Goal: Find specific page/section: Find specific page/section

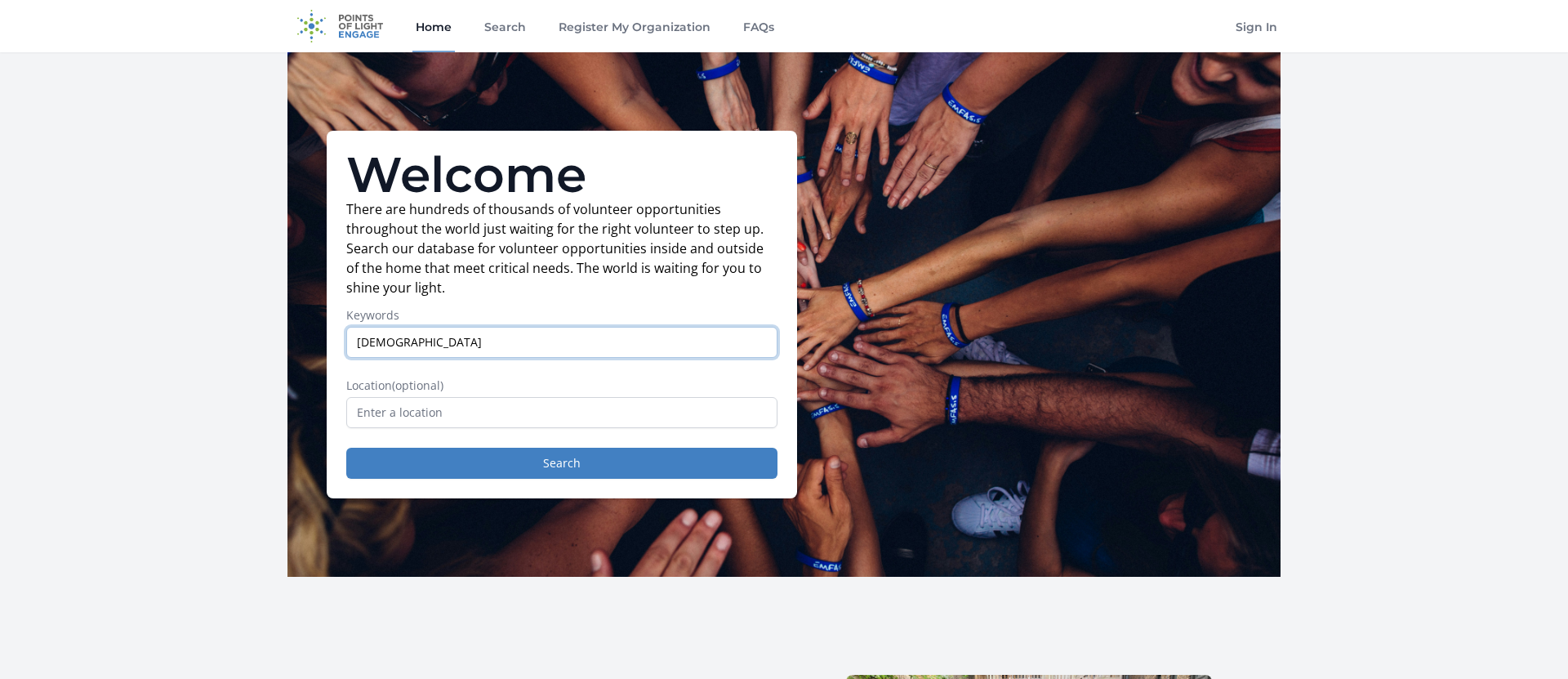
type input "[DEMOGRAPHIC_DATA]"
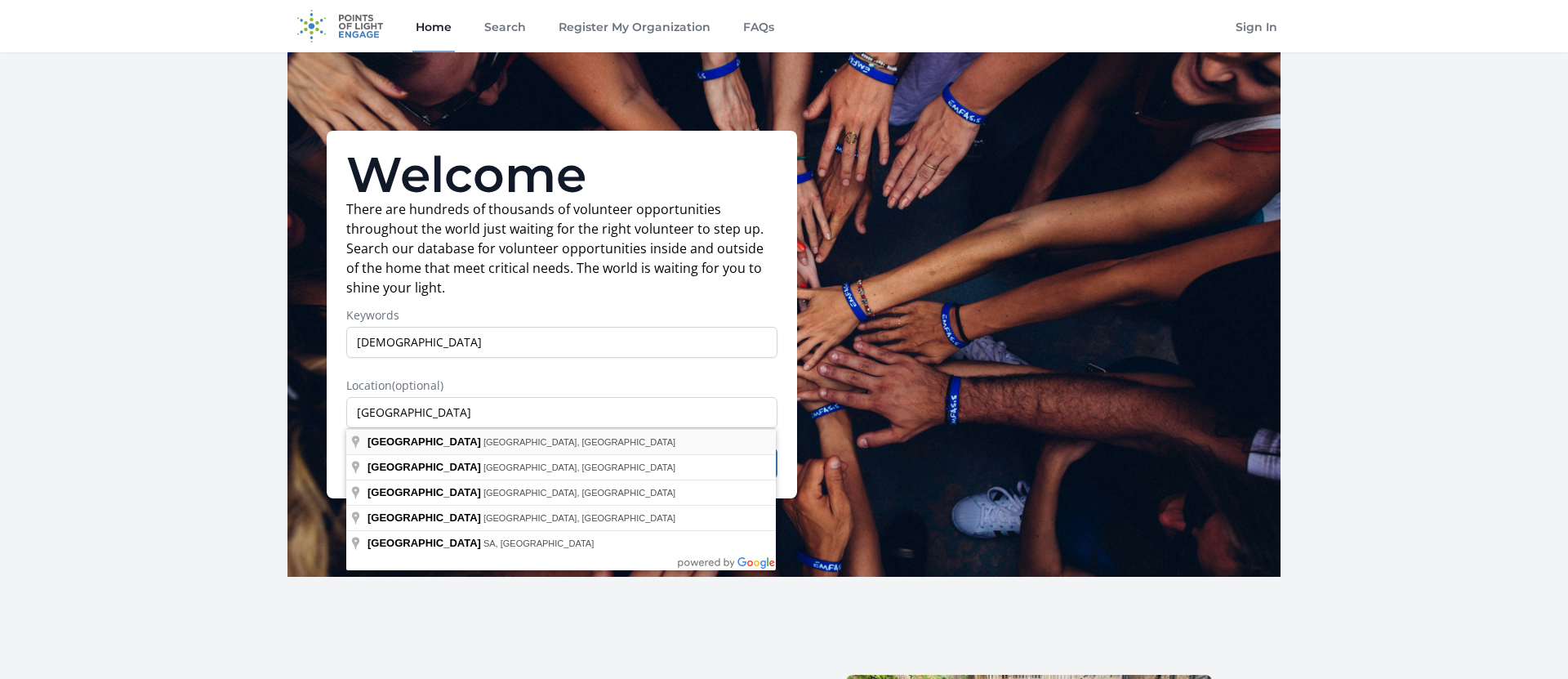
type input "[GEOGRAPHIC_DATA], [GEOGRAPHIC_DATA], [GEOGRAPHIC_DATA]"
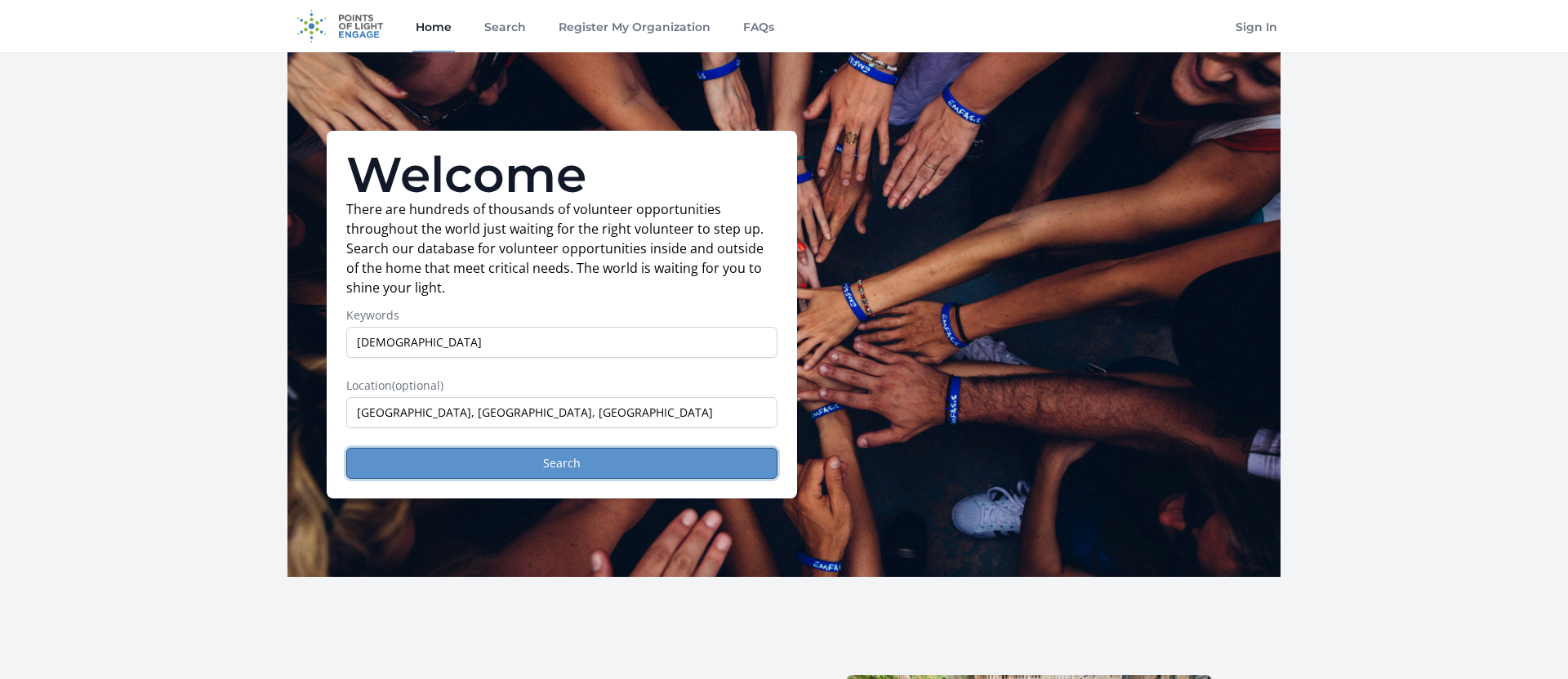
click at [535, 465] on button "Search" at bounding box center [561, 463] width 431 height 31
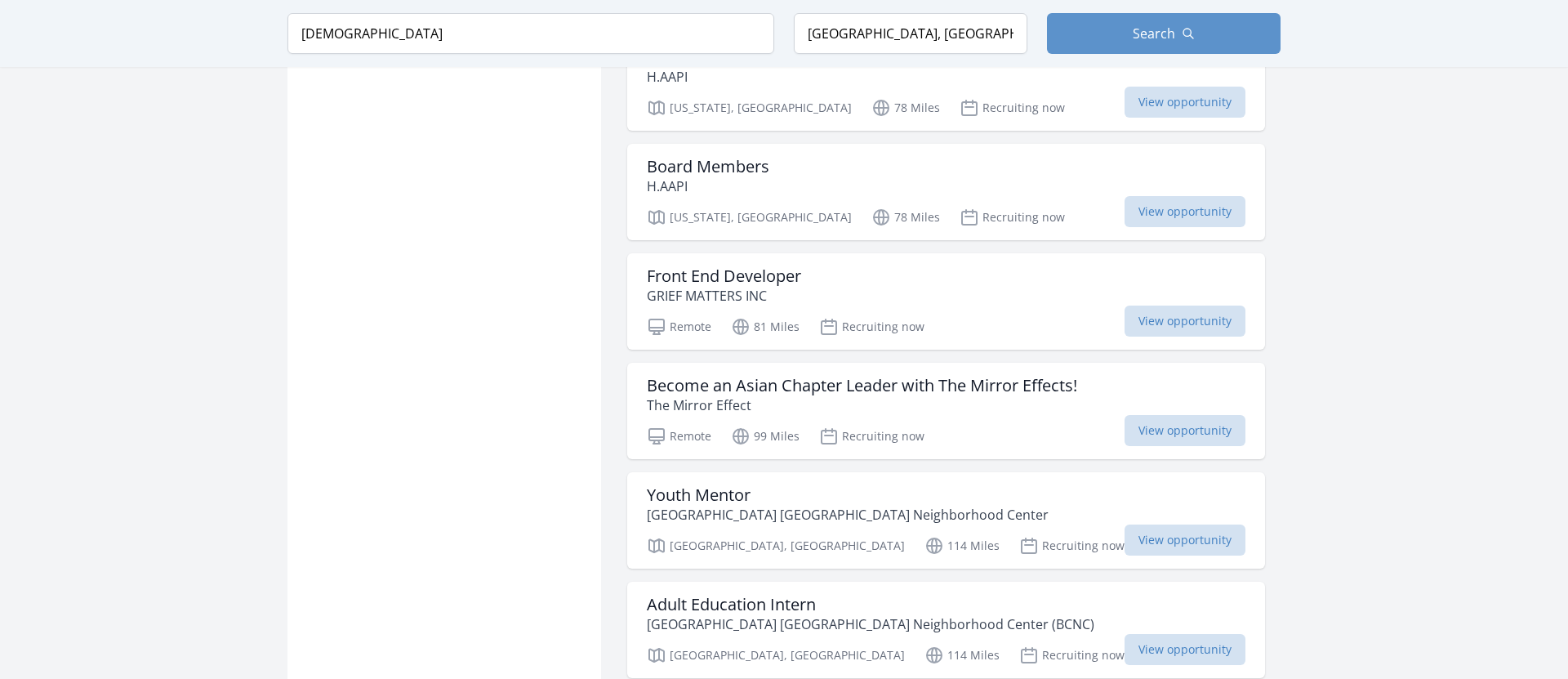
scroll to position [1649, 0]
